Goal: Task Accomplishment & Management: Manage account settings

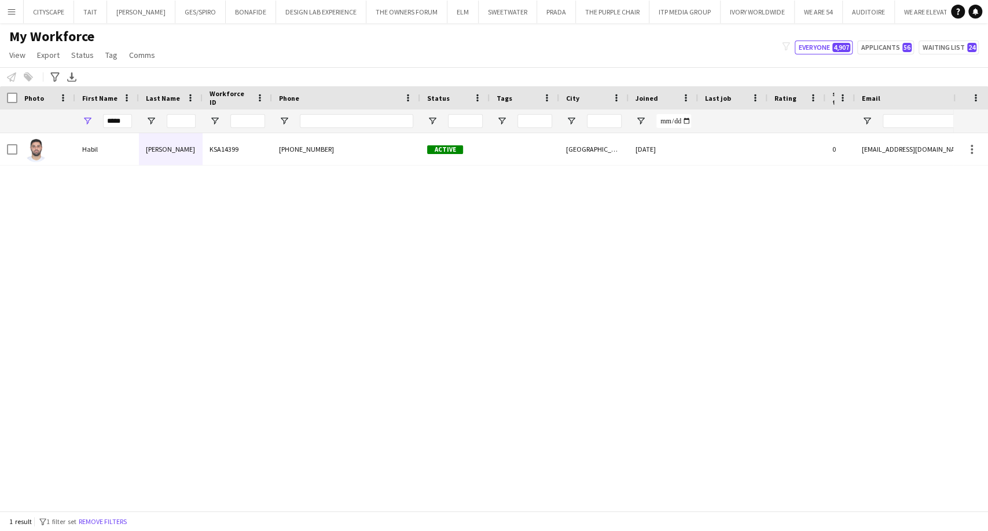
click at [9, 13] on app-icon "Menu" at bounding box center [11, 11] width 9 height 9
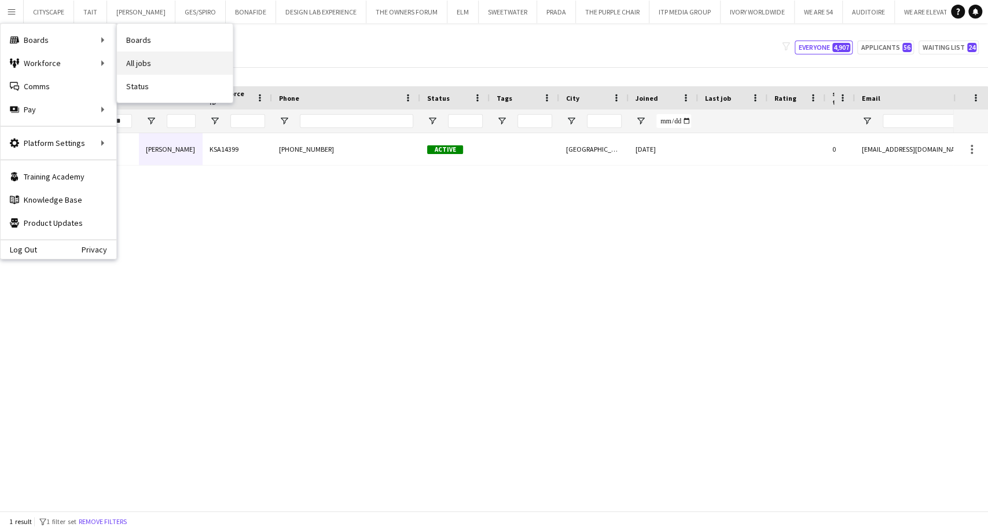
click at [189, 65] on link "All jobs" at bounding box center [175, 63] width 116 height 23
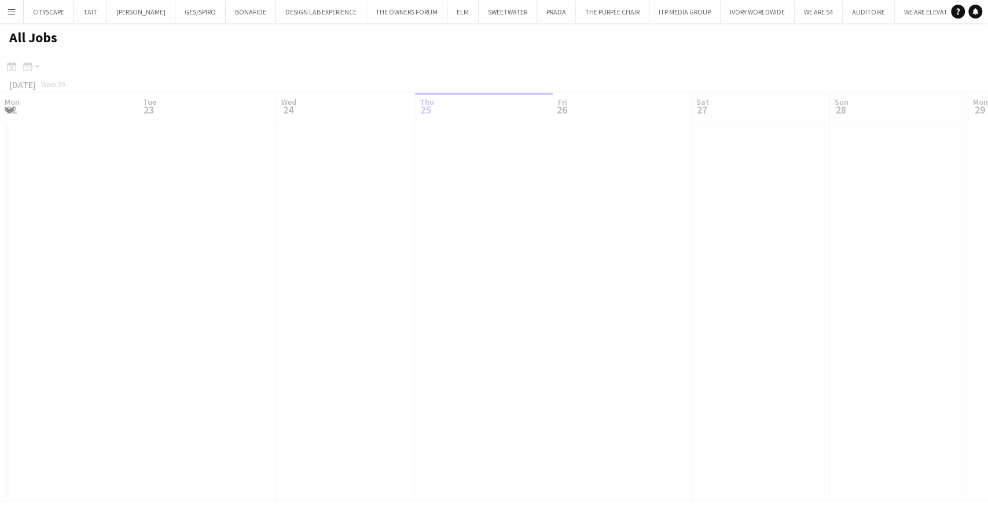
scroll to position [0, 277]
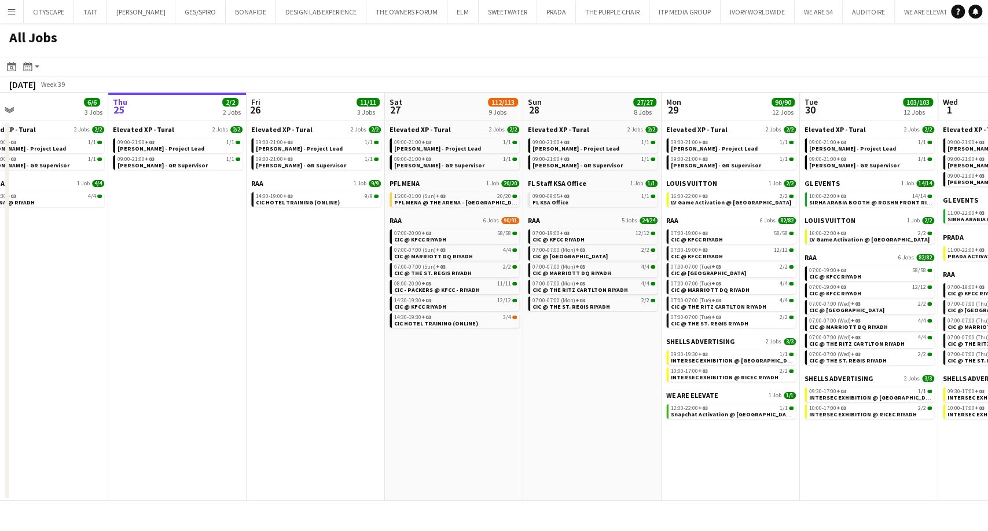
drag, startPoint x: 384, startPoint y: 311, endPoint x: 354, endPoint y: 310, distance: 30.1
click at [354, 310] on app-calendar-viewport "Mon 22 30/30 3 Jobs Tue 23 34/34 4 Jobs Wed 24 6/6 3 Jobs Thu 25 2/2 2 Jobs Fri…" at bounding box center [494, 297] width 988 height 408
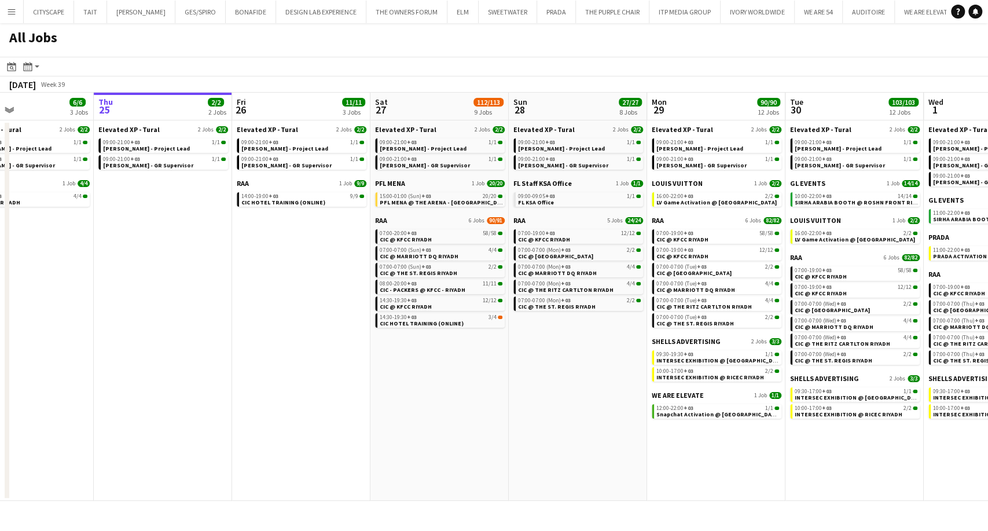
scroll to position [0, 334]
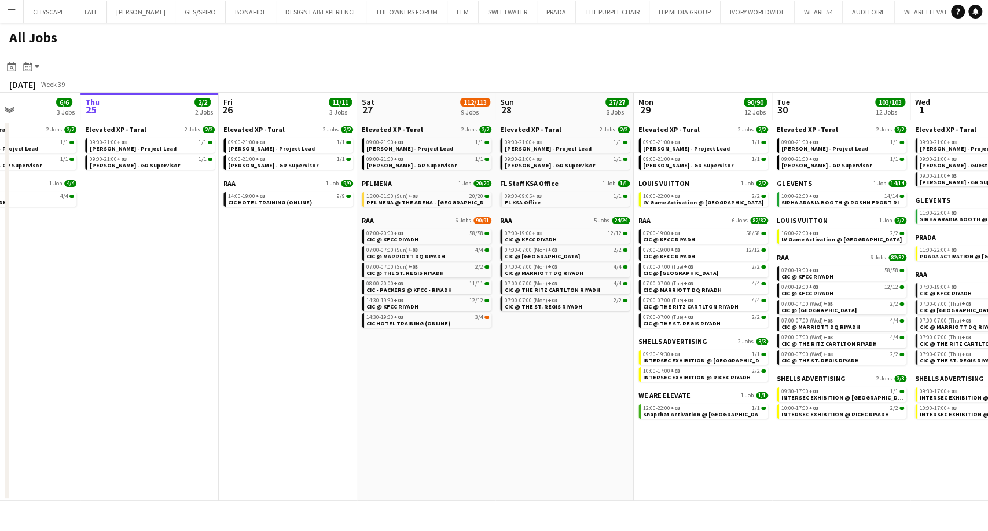
drag, startPoint x: 353, startPoint y: 310, endPoint x: 325, endPoint y: 306, distance: 28.1
click at [325, 306] on app-calendar-viewport "Mon 22 30/30 3 Jobs Tue 23 34/34 4 Jobs Wed 24 6/6 3 Jobs Thu 25 2/2 2 Jobs Fri…" at bounding box center [494, 297] width 988 height 408
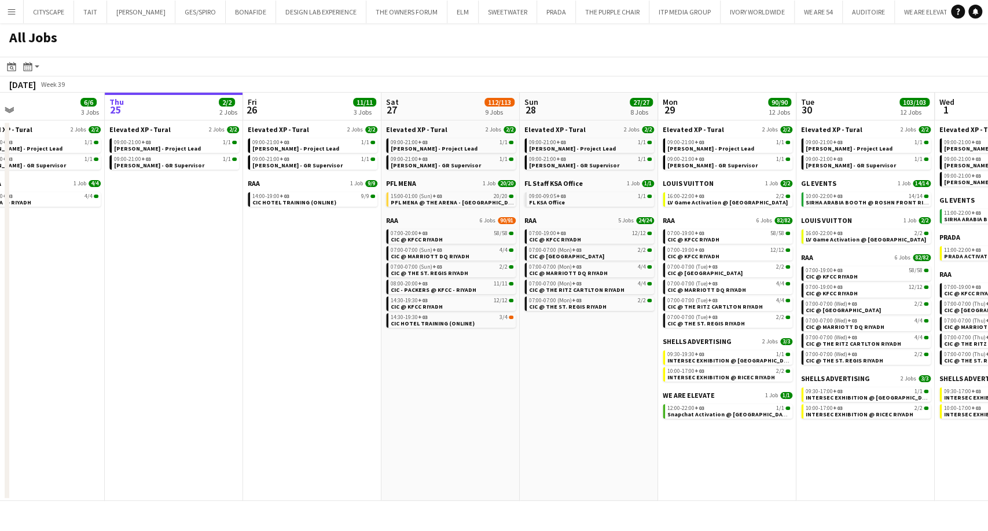
scroll to position [0, 303]
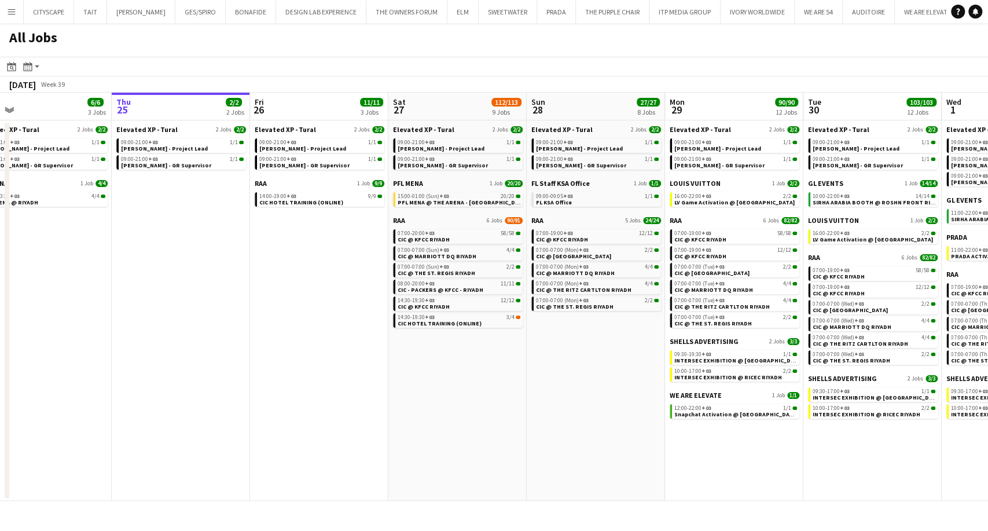
drag, startPoint x: 325, startPoint y: 306, endPoint x: 356, endPoint y: 311, distance: 31.8
click at [356, 311] on app-calendar-viewport "Mon 22 30/30 3 Jobs Tue 23 34/34 4 Jobs Wed 24 6/6 3 Jobs Thu 25 2/2 2 Jobs Fri…" at bounding box center [494, 297] width 988 height 408
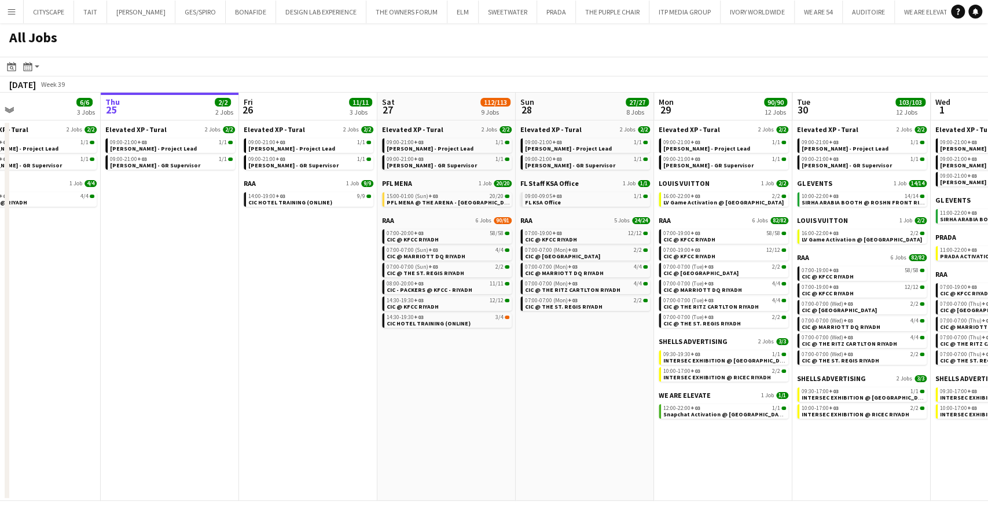
drag, startPoint x: 328, startPoint y: 260, endPoint x: 317, endPoint y: 260, distance: 11.0
click at [317, 260] on app-calendar-viewport "Mon 22 30/30 3 Jobs Tue 23 34/34 4 Jobs Wed 24 6/6 3 Jobs Thu 25 2/2 2 Jobs Fri…" at bounding box center [494, 297] width 988 height 408
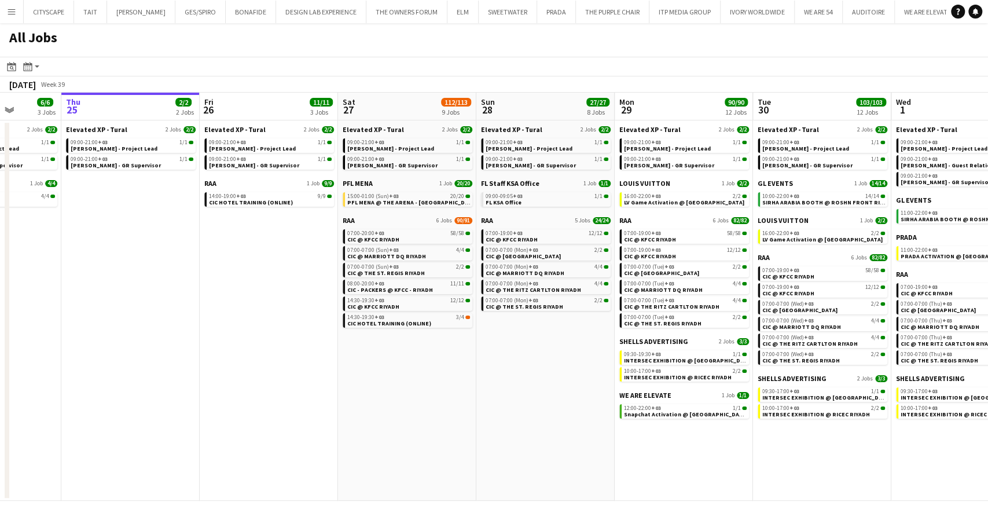
drag, startPoint x: 340, startPoint y: 273, endPoint x: 298, endPoint y: 270, distance: 41.8
click at [298, 270] on app-calendar-viewport "Mon 22 30/30 3 Jobs Tue 23 34/34 4 Jobs Wed 24 6/6 3 Jobs Thu 25 2/2 2 Jobs Fri…" at bounding box center [494, 297] width 988 height 408
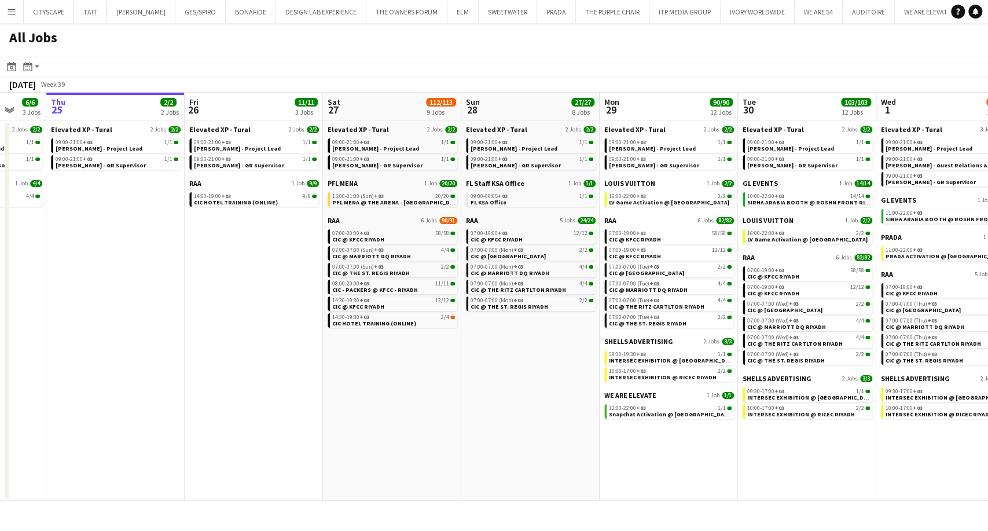
scroll to position [0, 373]
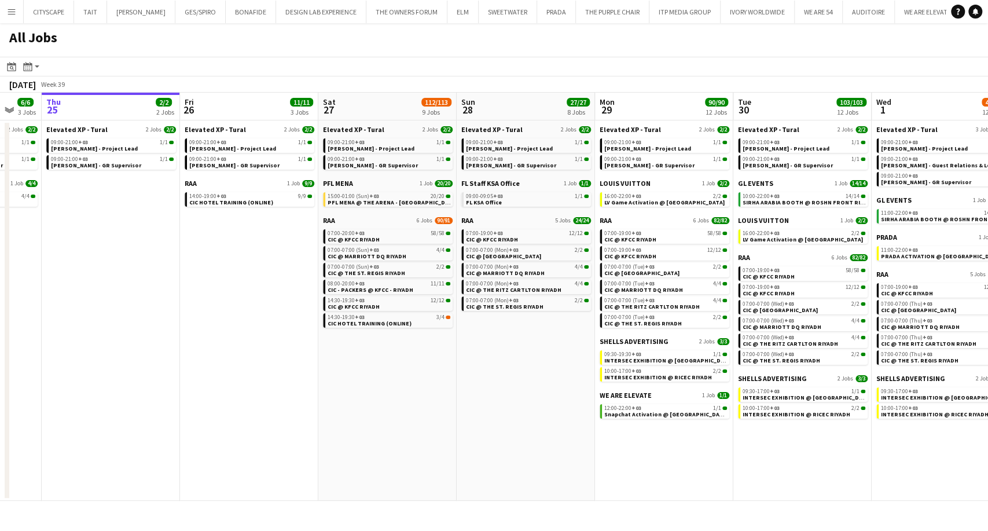
drag, startPoint x: 303, startPoint y: 319, endPoint x: 286, endPoint y: 319, distance: 17.4
click at [286, 319] on app-calendar-viewport "Mon 22 30/30 3 Jobs Tue 23 34/34 4 Jobs Wed 24 6/6 3 Jobs Thu 25 2/2 2 Jobs Fri…" at bounding box center [494, 297] width 988 height 408
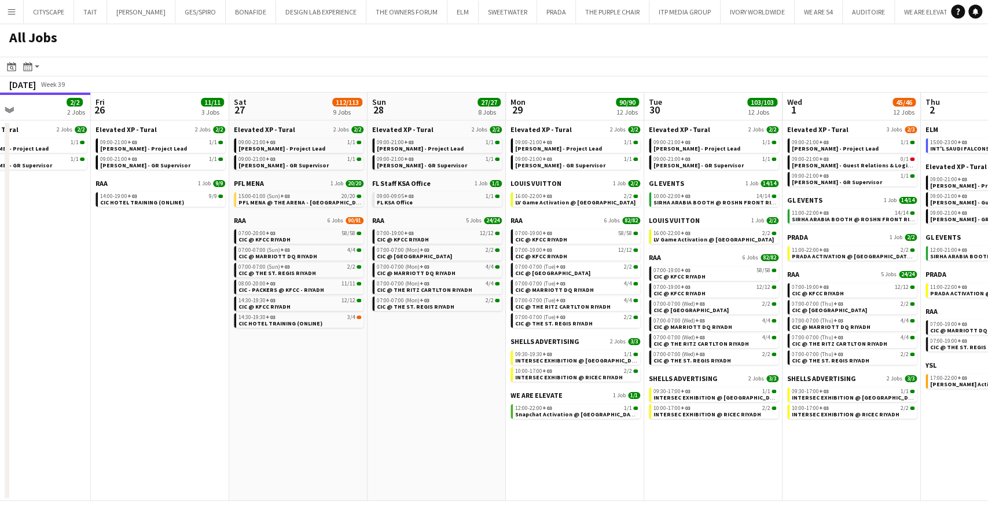
scroll to position [0, 499]
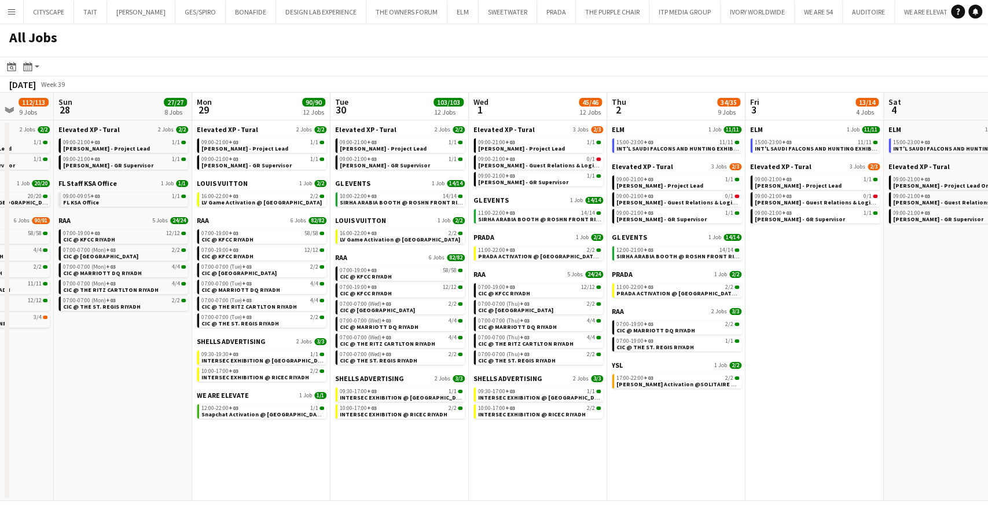
drag, startPoint x: 808, startPoint y: 464, endPoint x: 427, endPoint y: 434, distance: 381.9
click at [427, 434] on app-calendar-viewport "Wed 24 6/6 3 Jobs Thu 25 2/2 2 Jobs Fri 26 11/11 3 Jobs Sat 27 112/113 9 Jobs S…" at bounding box center [494, 297] width 988 height 408
click at [370, 201] on span "SIRHA ARABIA BOOTH @ ROSHN FRONT RIYADH" at bounding box center [406, 202] width 132 height 8
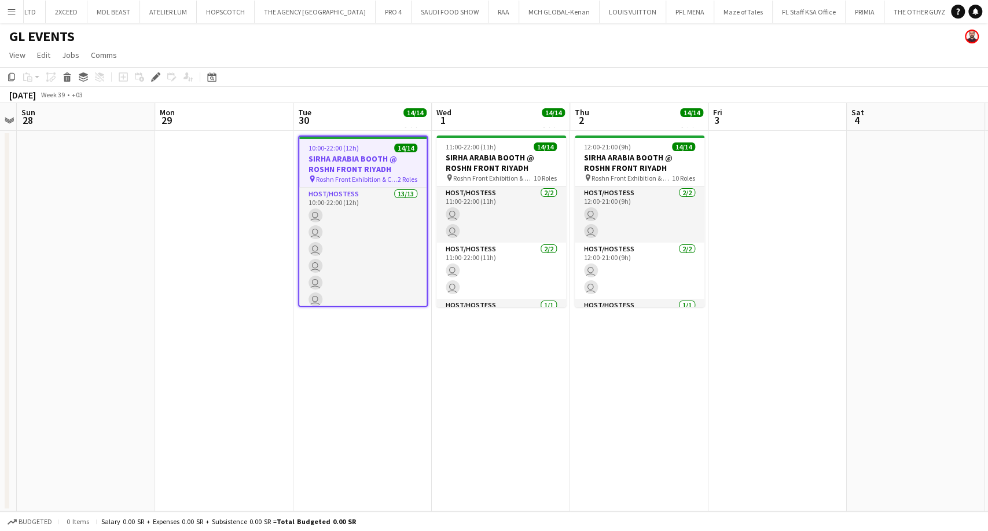
scroll to position [0, 1344]
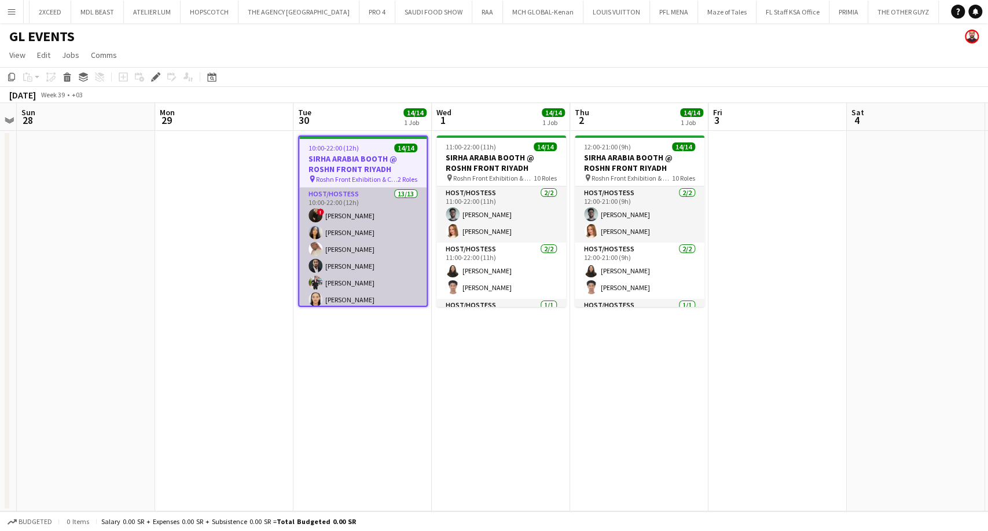
click at [361, 262] on app-card-role "Host/Hostess 13/13 10:00-22:00 (12h) ! Molka Kchouk Fatema Al-sewar Abubakr Awa…" at bounding box center [362, 307] width 127 height 241
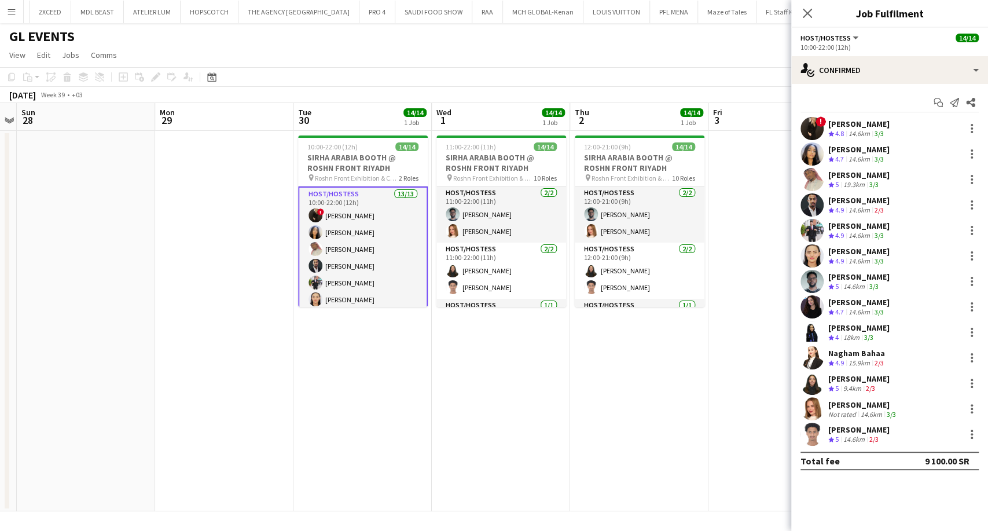
click at [869, 126] on div "Molka Kchouk" at bounding box center [858, 124] width 61 height 10
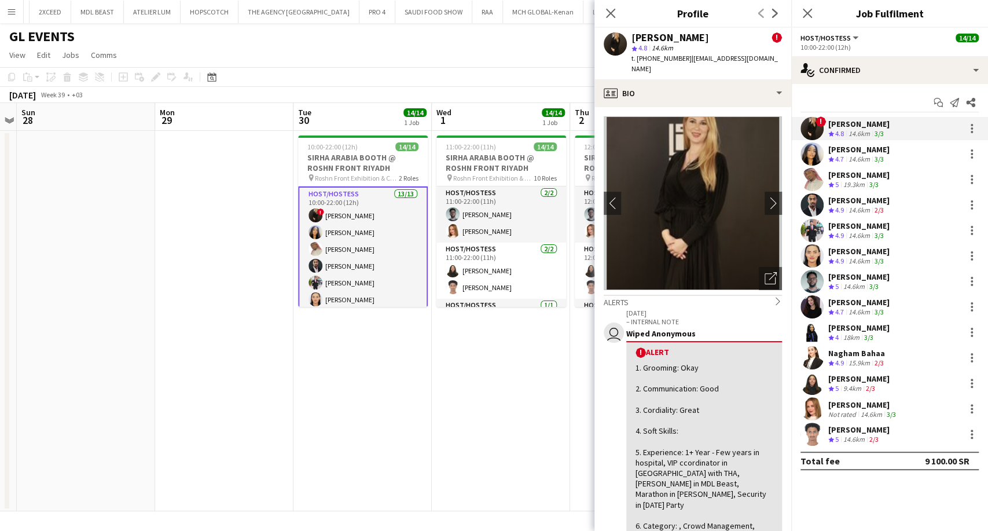
click at [857, 159] on div "14.6km" at bounding box center [859, 160] width 26 height 10
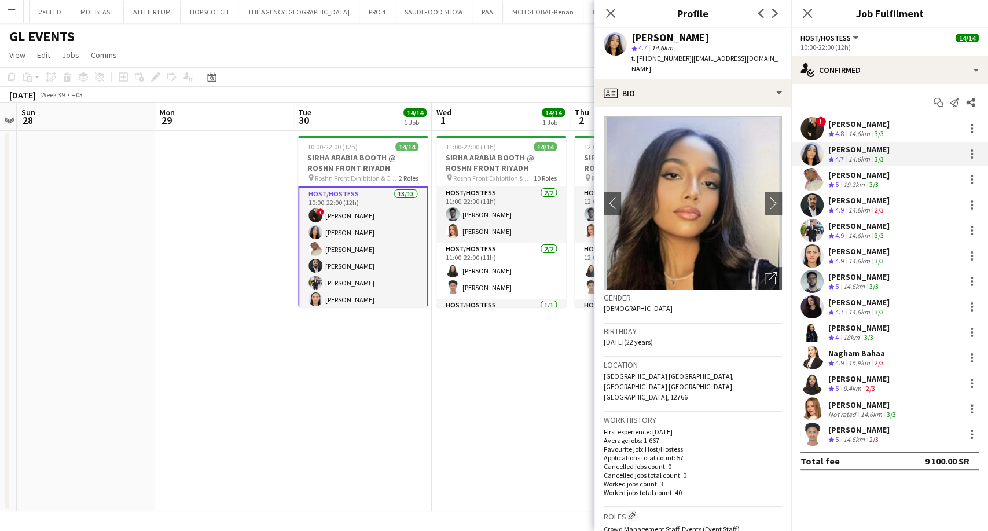
click at [856, 124] on div "Molka Kchouk" at bounding box center [858, 124] width 61 height 10
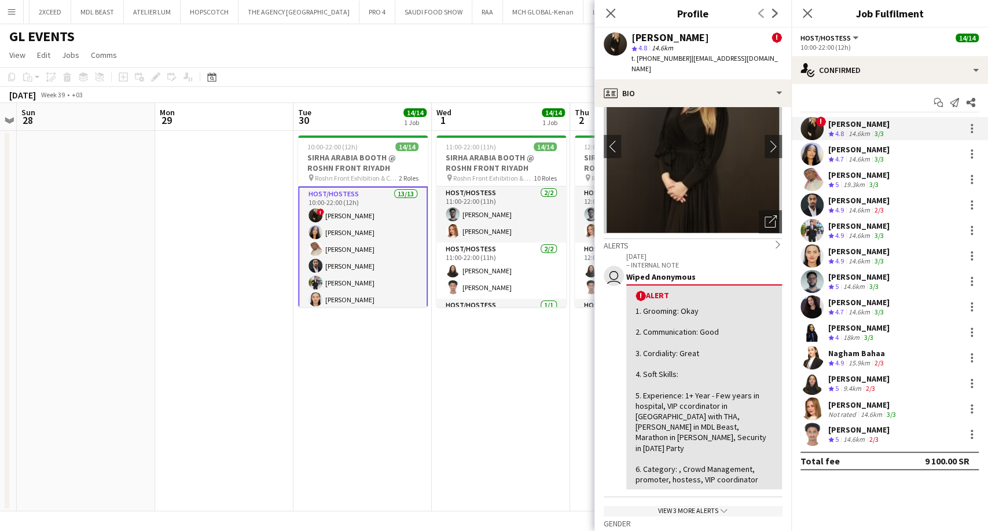
scroll to position [0, 0]
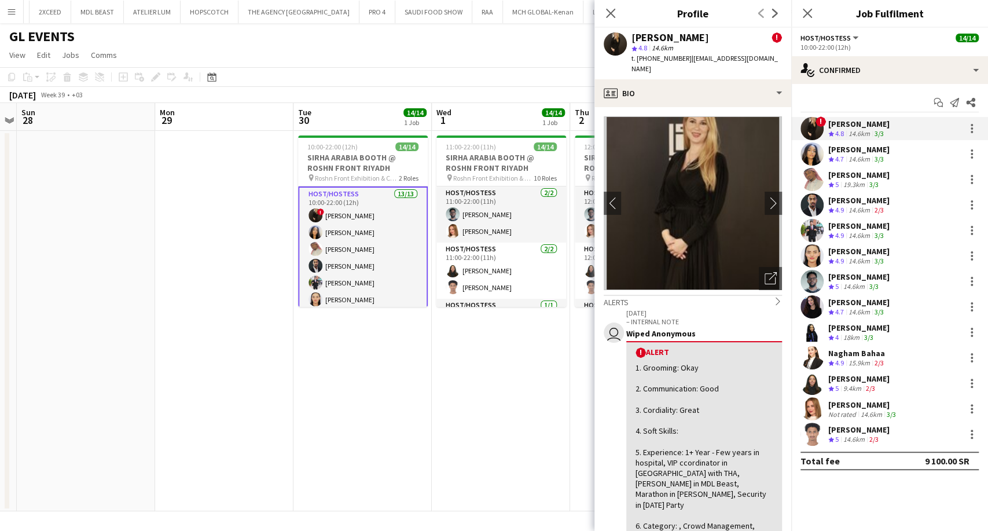
click at [845, 159] on div "Crew rating 4.7" at bounding box center [837, 160] width 18 height 10
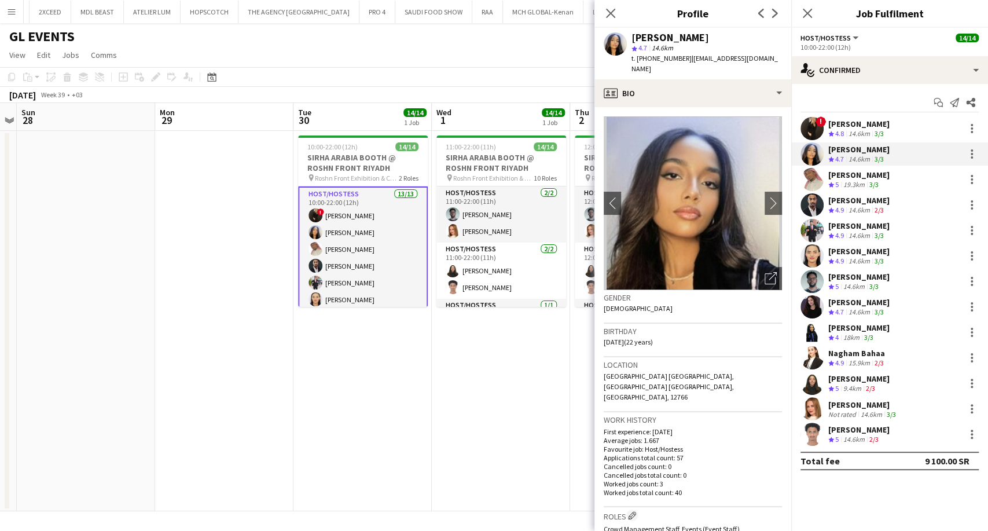
click at [856, 179] on div "Abubakr Awad" at bounding box center [858, 175] width 61 height 10
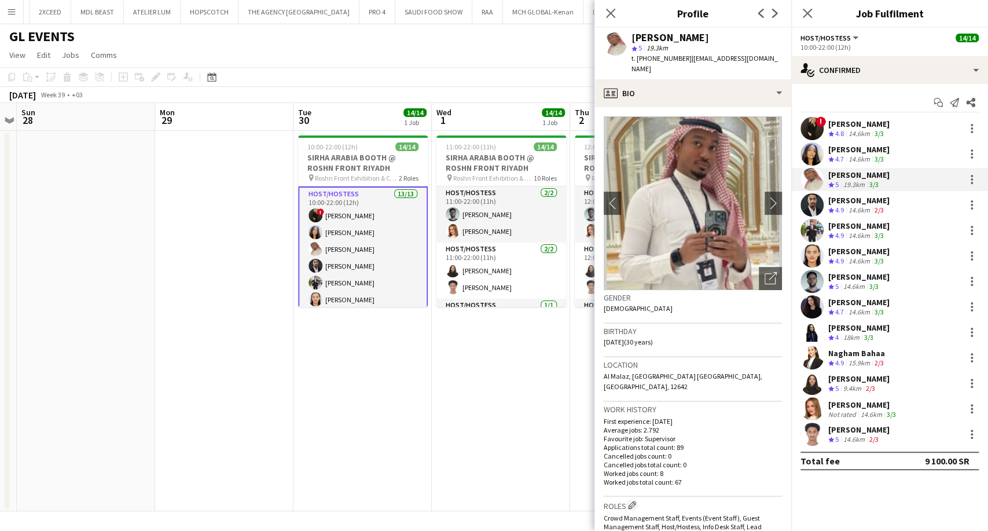
click at [861, 207] on div "14.6km" at bounding box center [859, 210] width 26 height 10
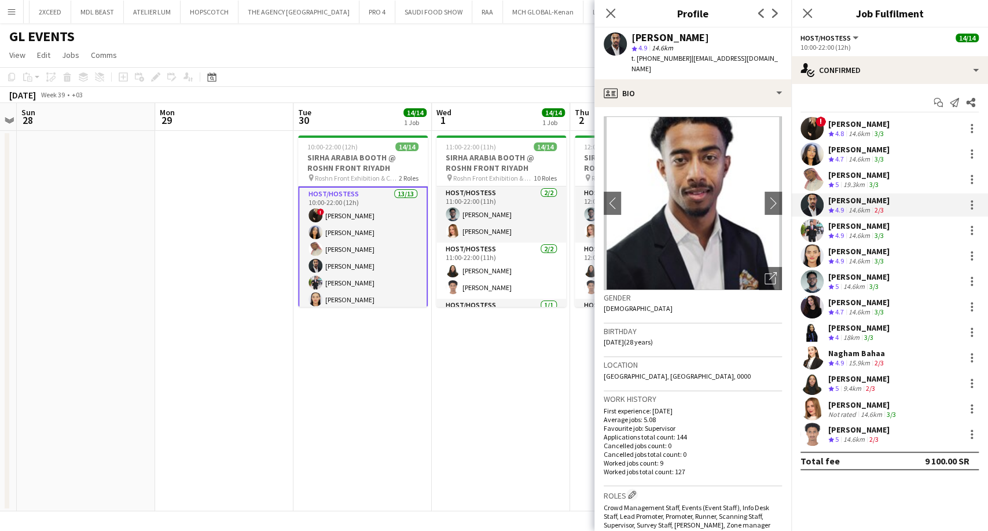
click at [857, 230] on div "Mohammed Abdulqader" at bounding box center [858, 225] width 61 height 10
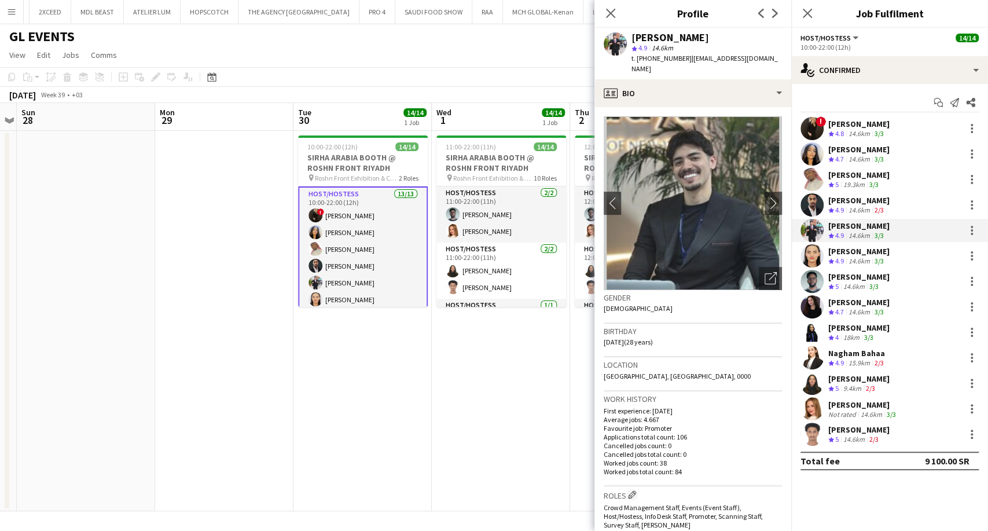
click at [855, 253] on div "Nouf Ali" at bounding box center [858, 251] width 61 height 10
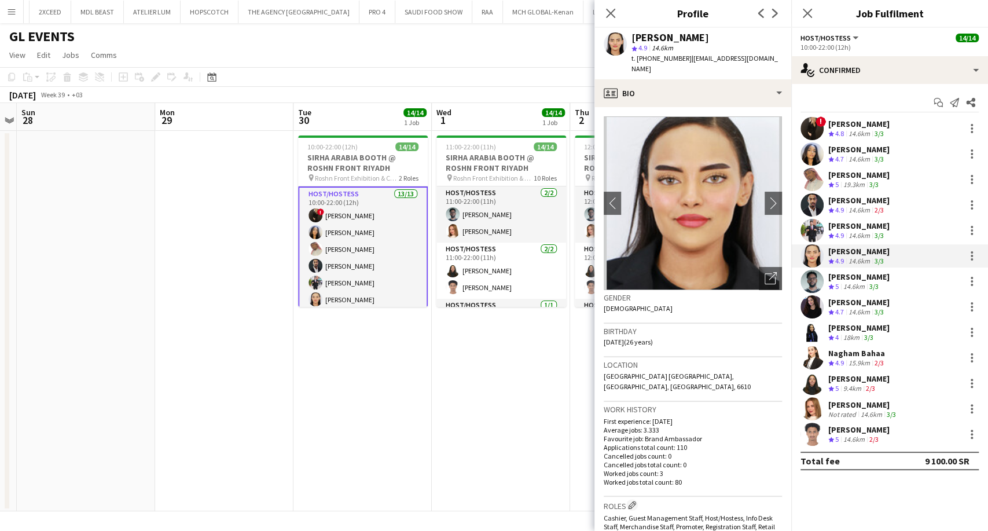
click at [852, 274] on div "Osama Ahmed" at bounding box center [858, 276] width 61 height 10
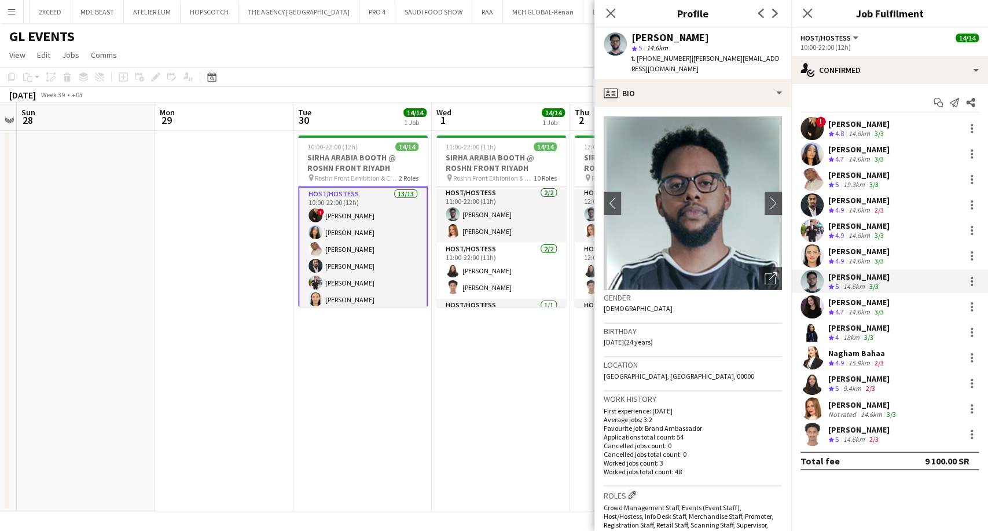
click at [853, 308] on div "14.6km" at bounding box center [859, 312] width 26 height 10
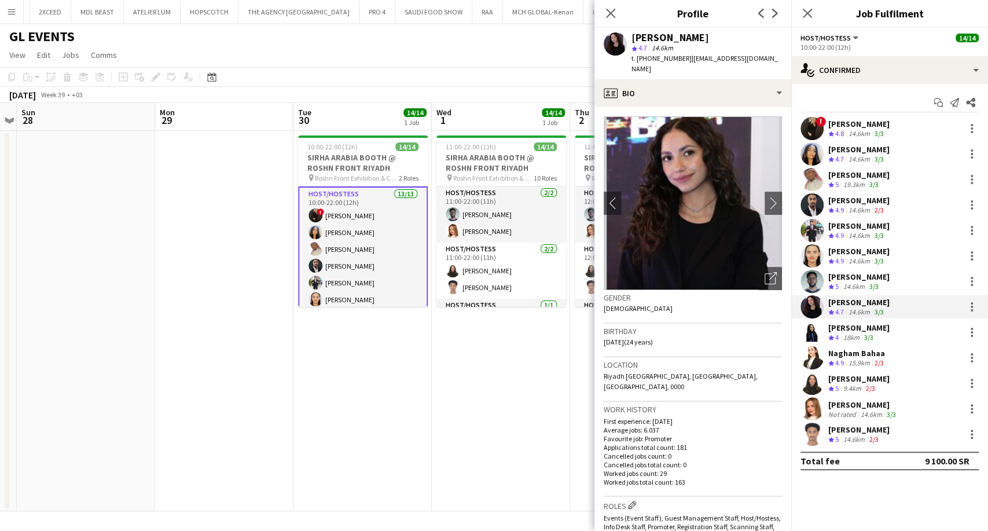
click at [842, 341] on div "18km" at bounding box center [851, 338] width 21 height 10
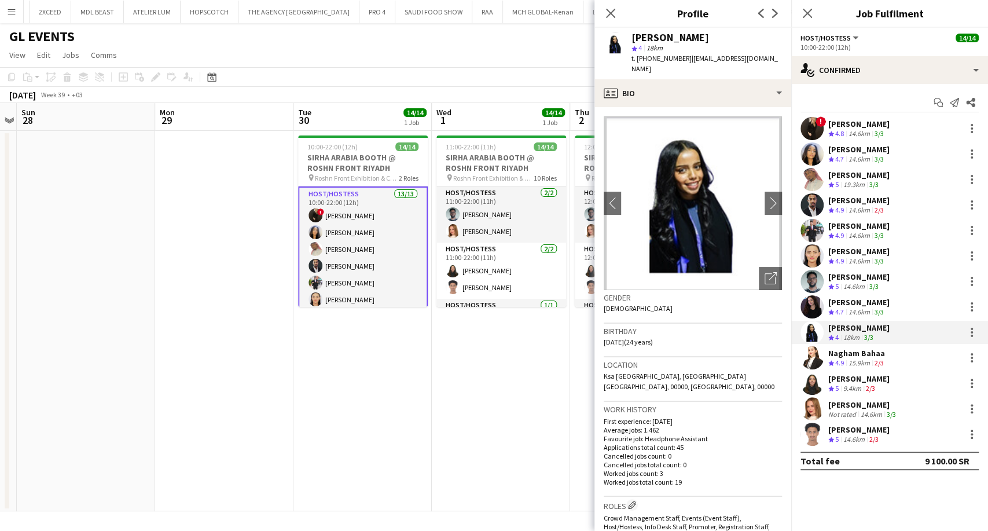
click at [843, 361] on span "4.9" at bounding box center [839, 362] width 9 height 9
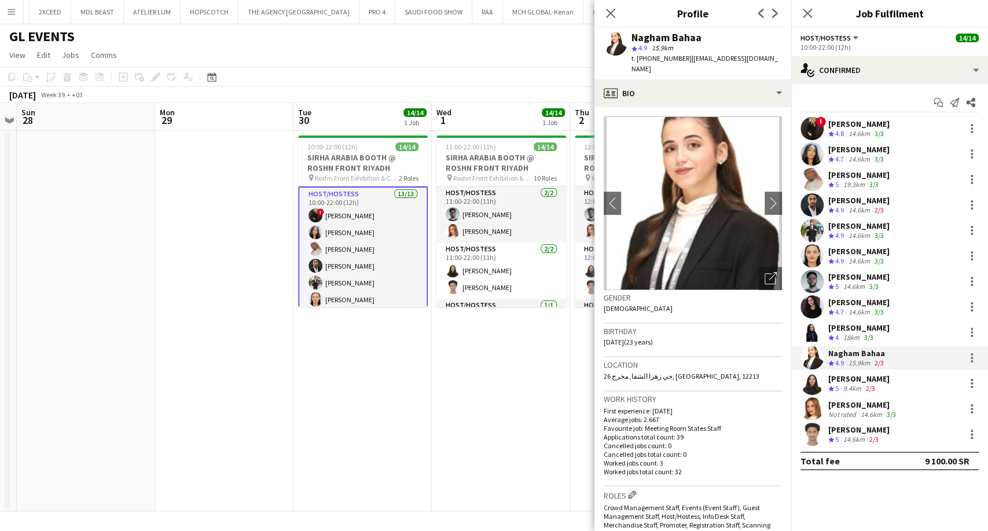
click at [842, 388] on div "9.4km" at bounding box center [852, 389] width 23 height 10
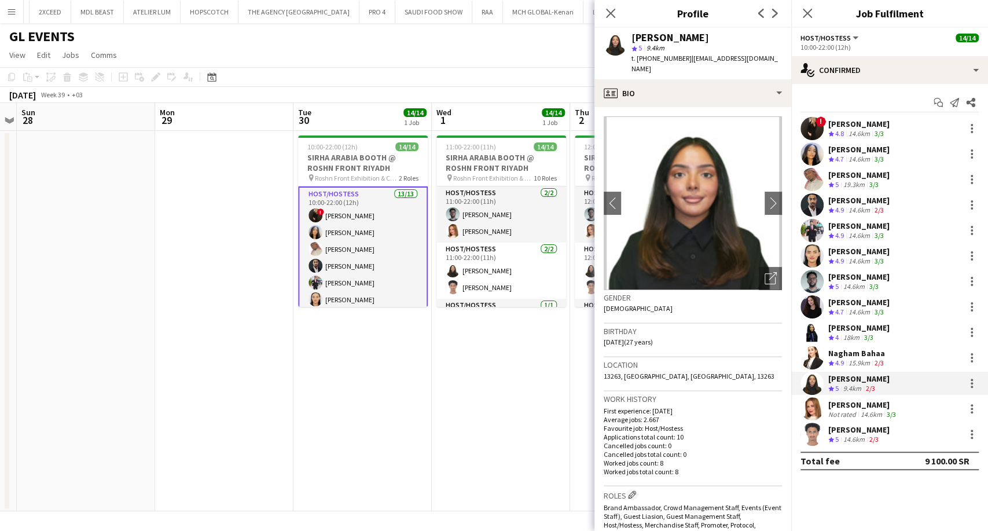
click at [844, 407] on div "Weronika Sternal" at bounding box center [863, 404] width 70 height 10
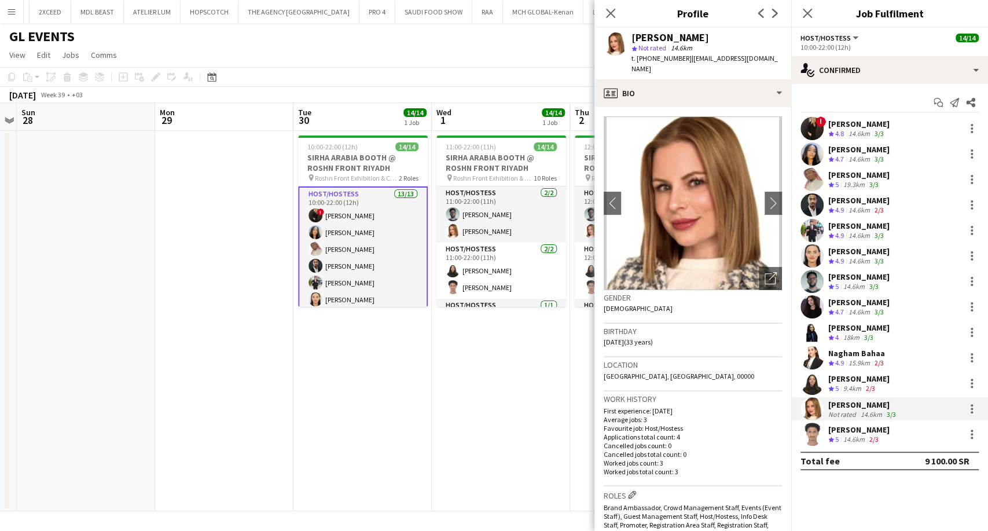
click at [841, 432] on div "Saeed Abdulghani" at bounding box center [858, 429] width 61 height 10
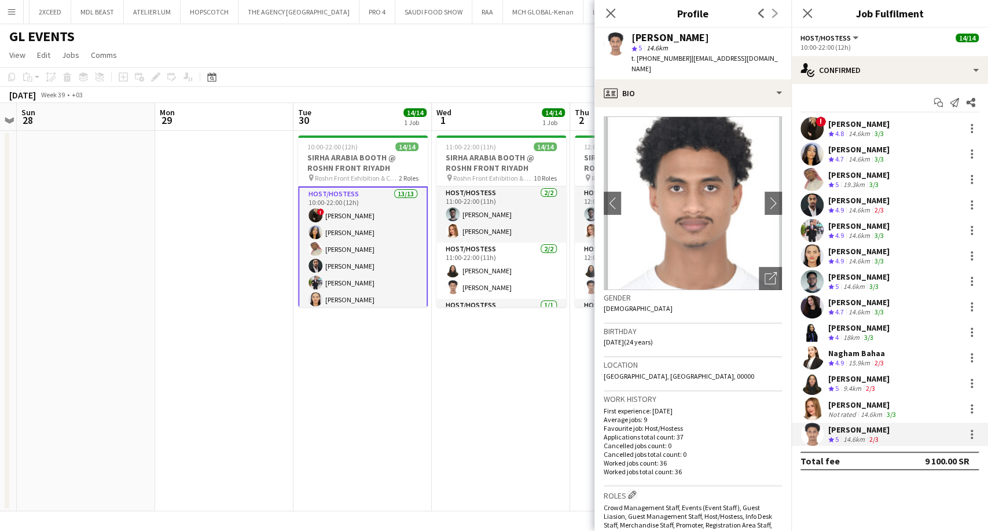
click at [846, 398] on div "Weronika Sternal Not rated 14.6km 3/3" at bounding box center [889, 408] width 197 height 23
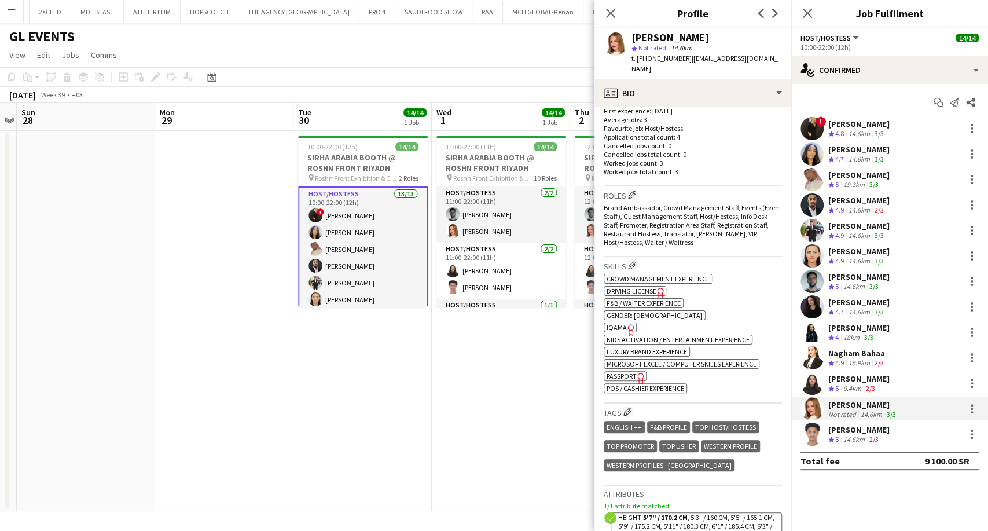
scroll to position [321, 0]
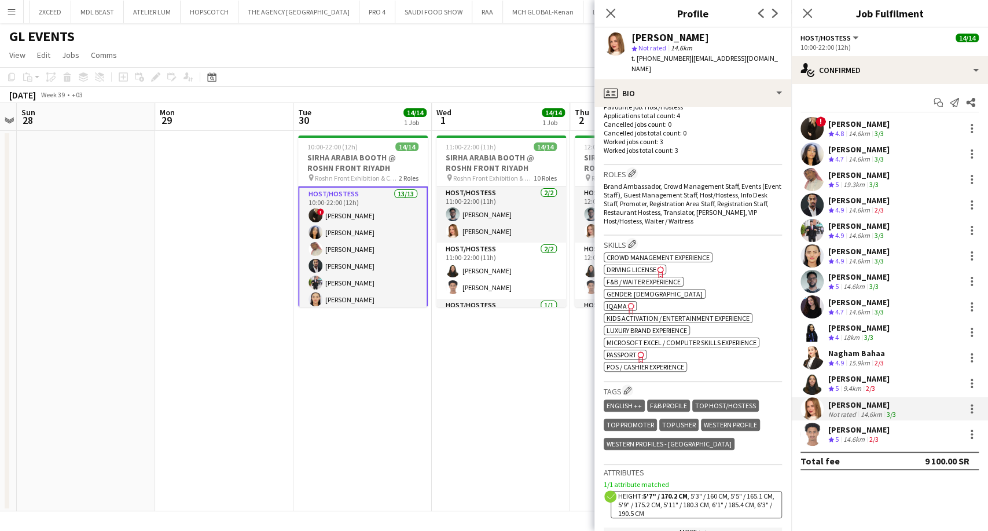
click at [868, 129] on div "14.6km" at bounding box center [859, 134] width 26 height 10
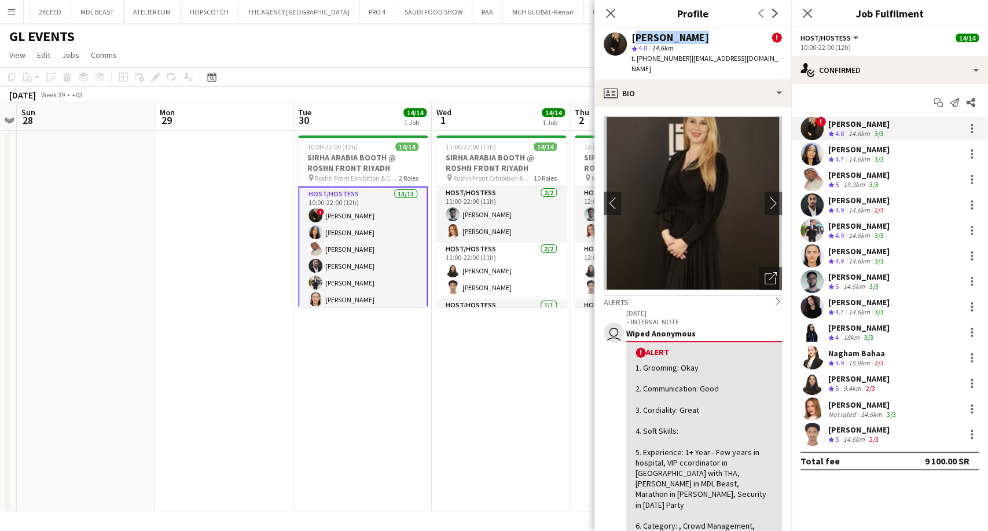
drag, startPoint x: 704, startPoint y: 38, endPoint x: 632, endPoint y: 34, distance: 71.8
click at [632, 34] on div "Molka Kchouk !" at bounding box center [706, 37] width 150 height 10
copy div "Molka Kchouk"
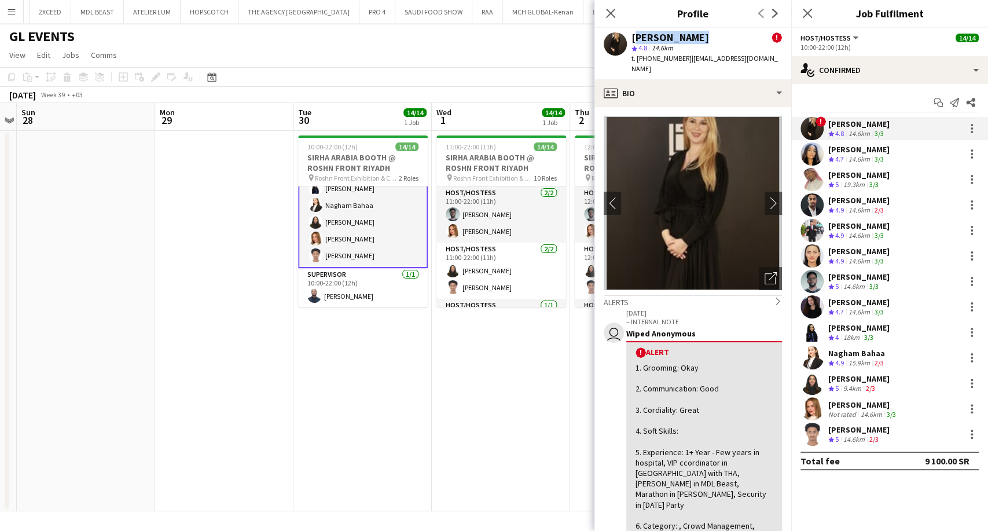
scroll to position [0, 0]
